Goal: Communication & Community: Answer question/provide support

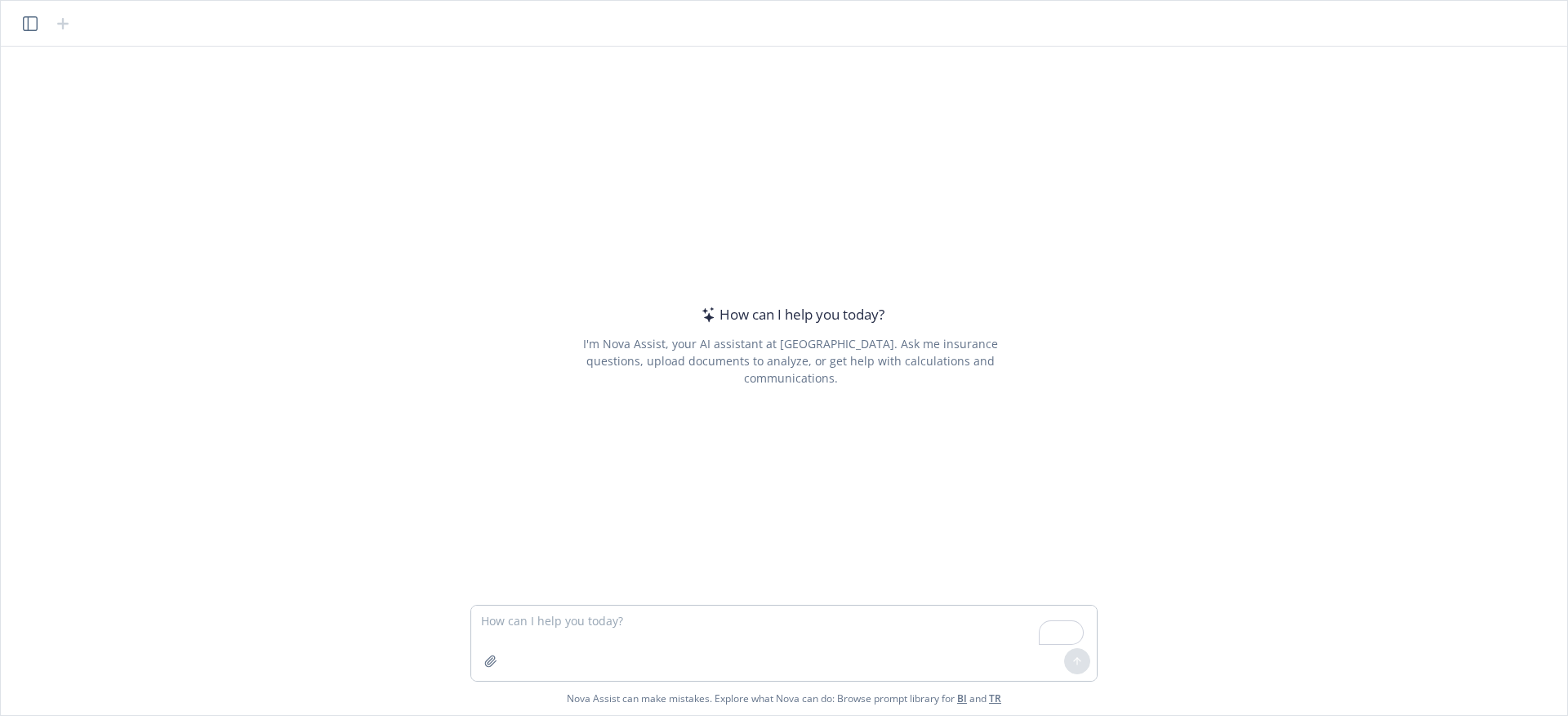
click at [595, 661] on textarea "To enrich screen reader interactions, please activate Accessibility in Grammarl…" at bounding box center [784, 643] width 626 height 75
type textarea "Rewrite this slightly:"
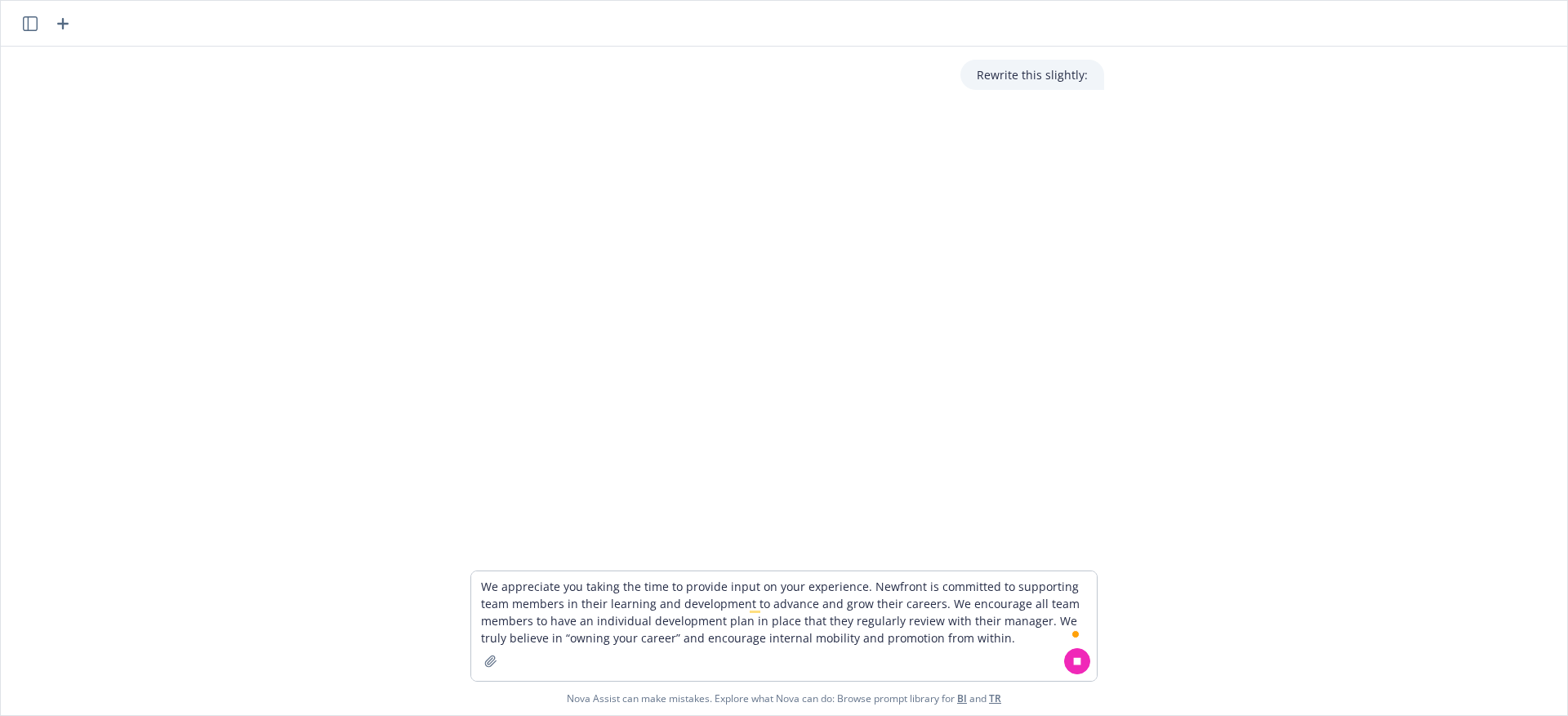
click at [661, 628] on textarea "We appreciate you taking the time to provide input on your experience. Newfront…" at bounding box center [784, 626] width 626 height 109
type textarea "We appreciate you taking the time to provide input on your experience. Newfront…"
click at [1093, 660] on div at bounding box center [1077, 661] width 39 height 40
click at [1079, 662] on icon at bounding box center [1077, 661] width 11 height 11
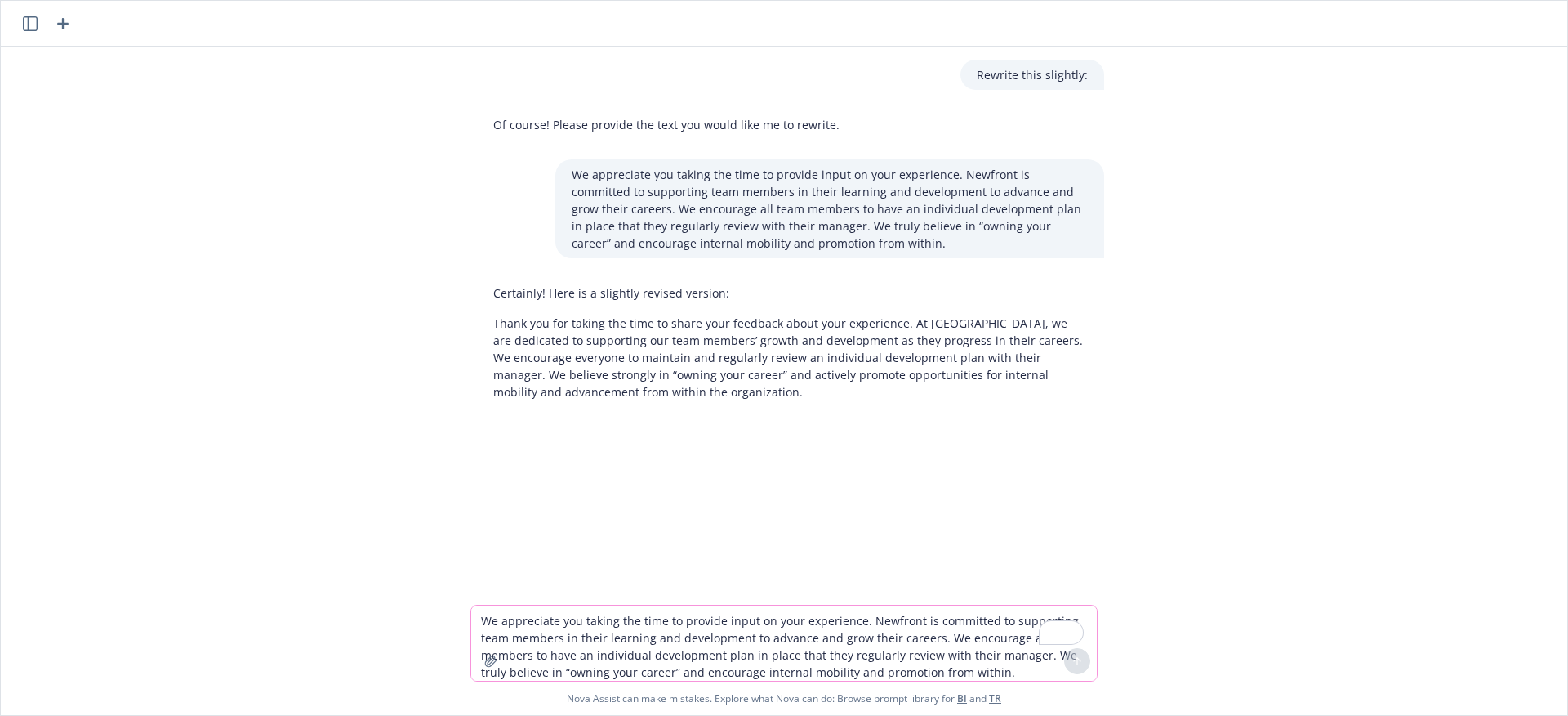
click at [654, 359] on p "Thank you for taking the time to share your feedback about your experience. At …" at bounding box center [790, 357] width 594 height 85
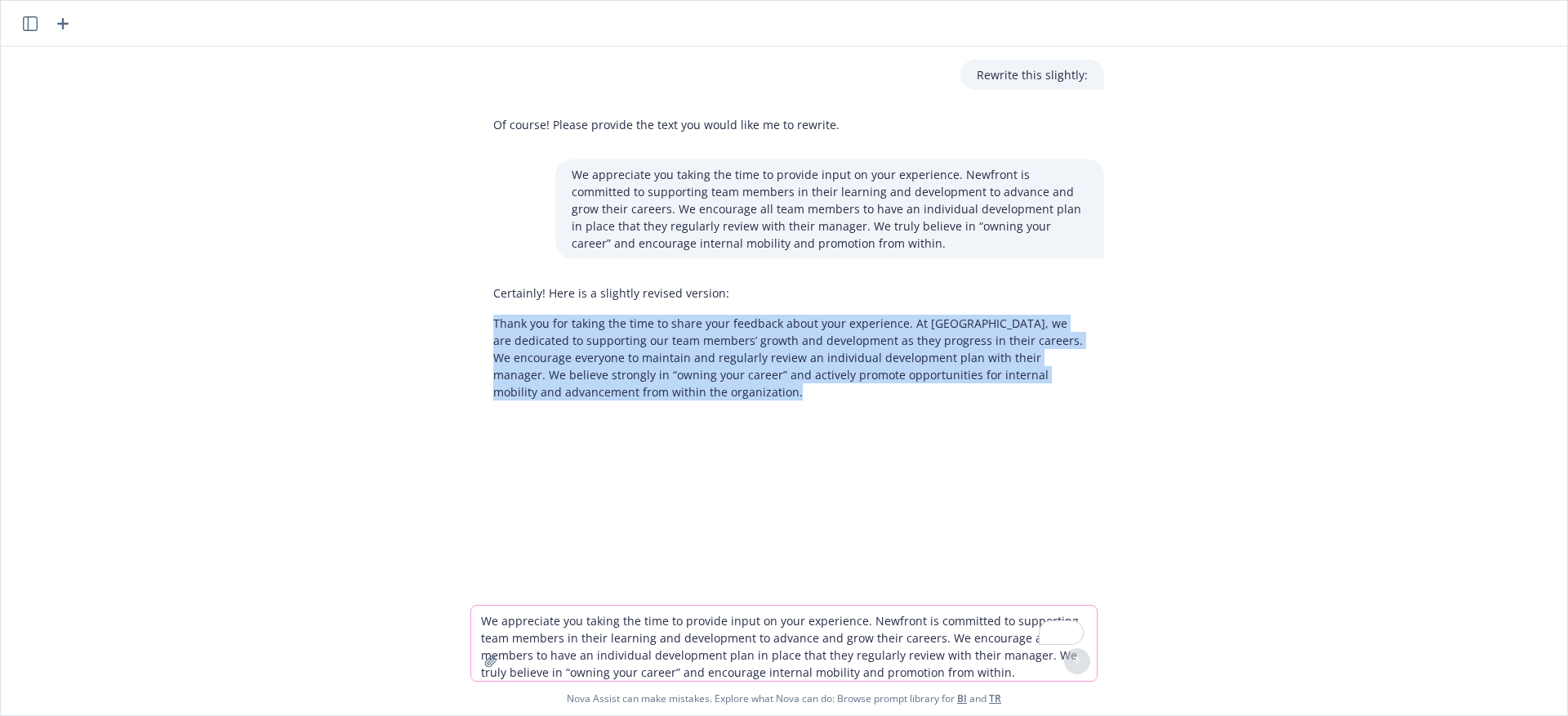
click at [654, 359] on p "Thank you for taking the time to share your feedback about your experience. At …" at bounding box center [790, 357] width 594 height 85
copy p "Thank you for taking the time to share your feedback about your experience. At …"
